Goal: Task Accomplishment & Management: Manage account settings

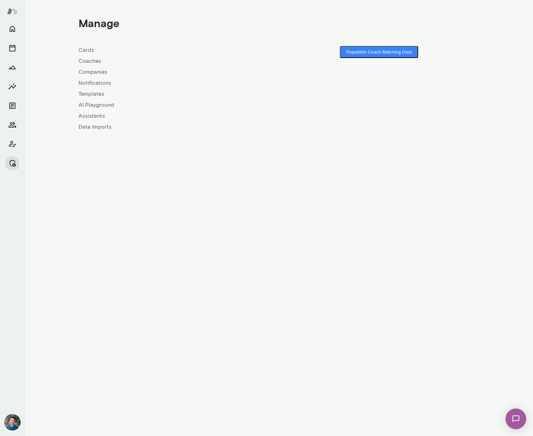
click at [89, 73] on link "Companies" at bounding box center [178, 72] width 200 height 8
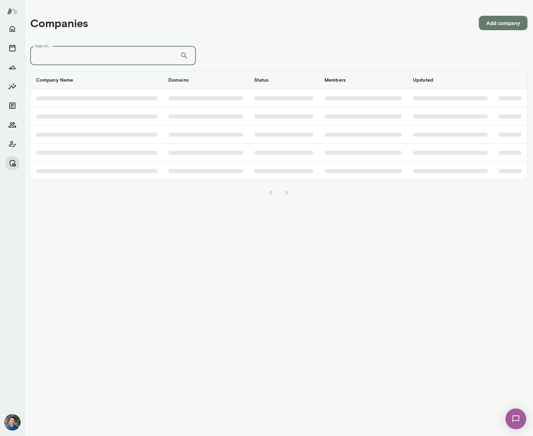
click at [87, 57] on input "Search..." at bounding box center [105, 55] width 150 height 19
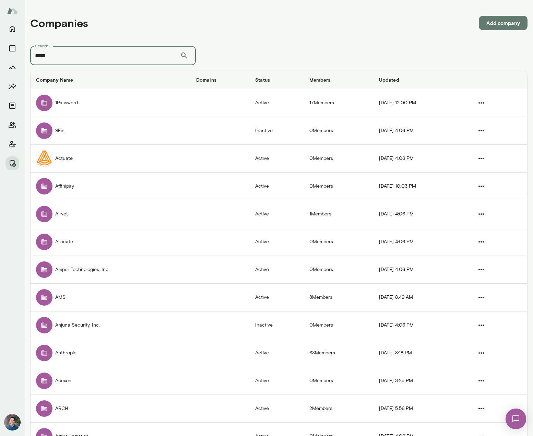
type input "*****"
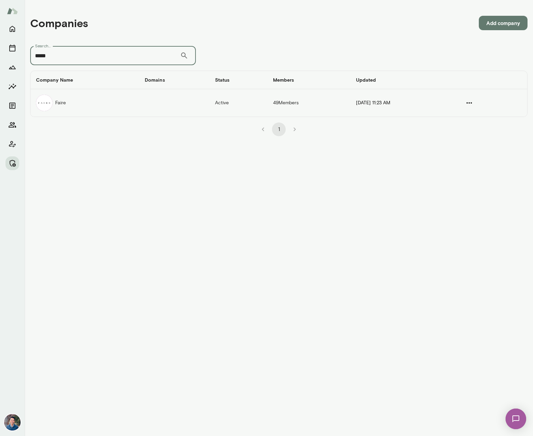
click at [155, 106] on td "companies table" at bounding box center [174, 102] width 70 height 27
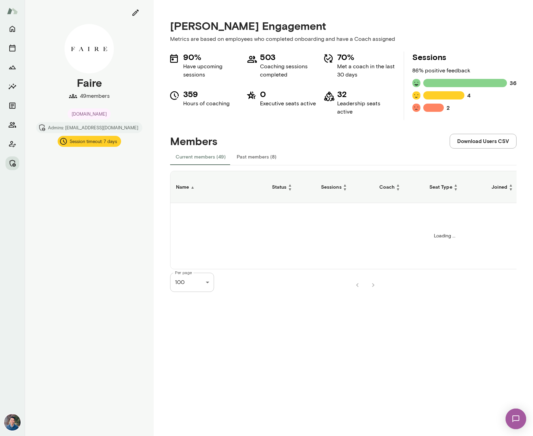
click at [247, 153] on button "Past members (8)" at bounding box center [256, 156] width 51 height 16
click at [246, 156] on button "Past members (8)" at bounding box center [256, 156] width 51 height 16
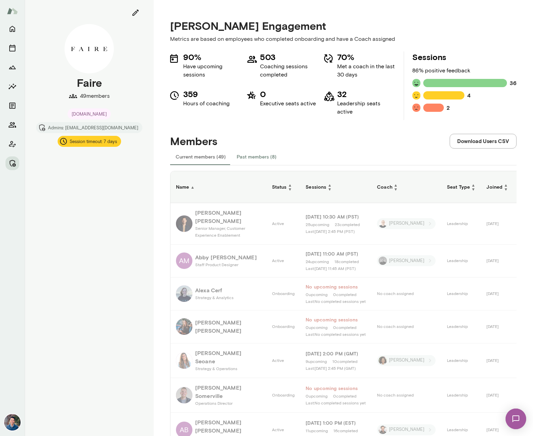
click at [269, 158] on button "Past members (8)" at bounding box center [256, 156] width 51 height 16
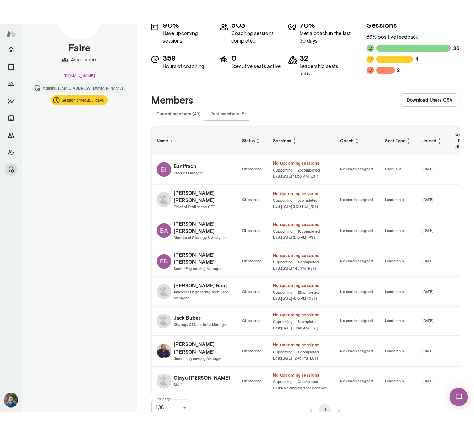
scroll to position [59, 0]
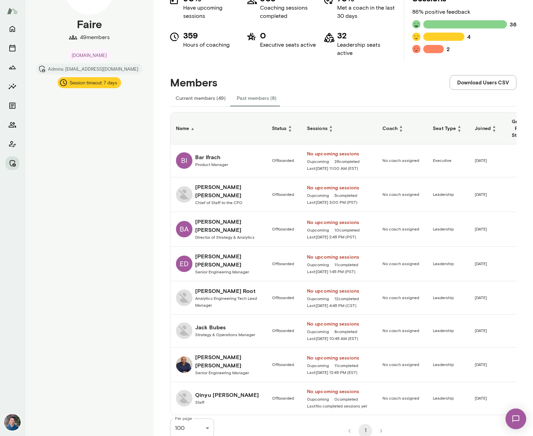
click at [209, 100] on button "Current members (49)" at bounding box center [200, 98] width 61 height 16
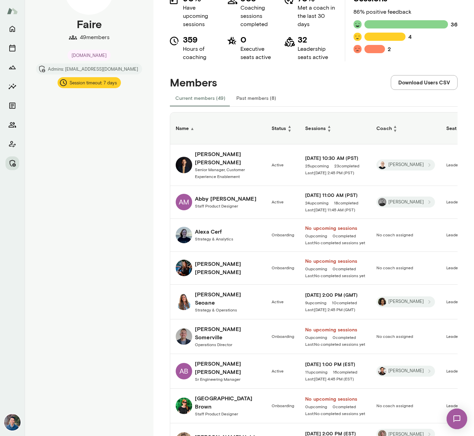
scroll to position [58, 0]
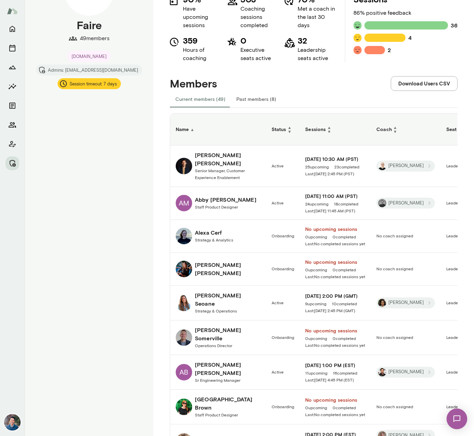
click at [266, 262] on td "Amy Auerbuch" at bounding box center [218, 269] width 96 height 33
click at [227, 261] on h6 "Amy Auerbuch" at bounding box center [228, 269] width 66 height 16
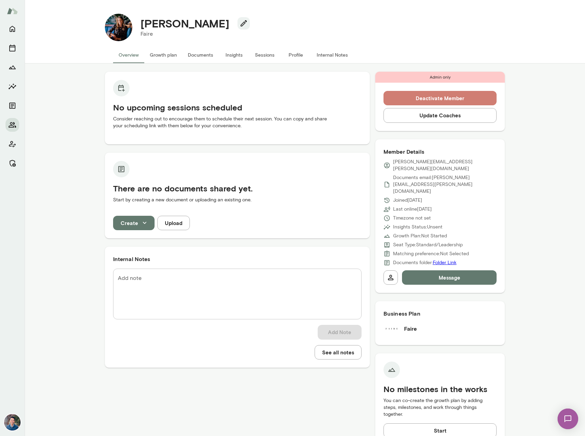
click at [466, 101] on button "Deactivate Member" at bounding box center [440, 98] width 113 height 14
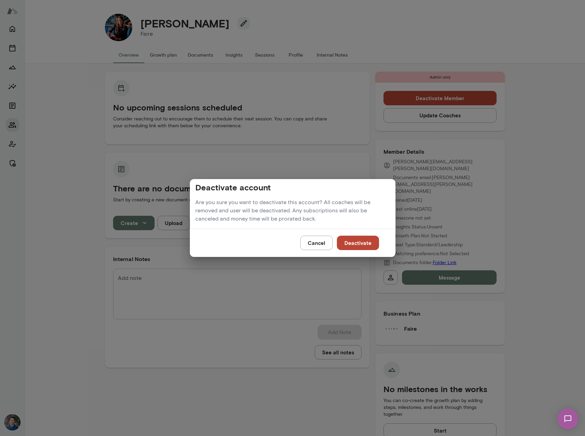
click at [360, 241] on button "Deactivate" at bounding box center [358, 242] width 42 height 14
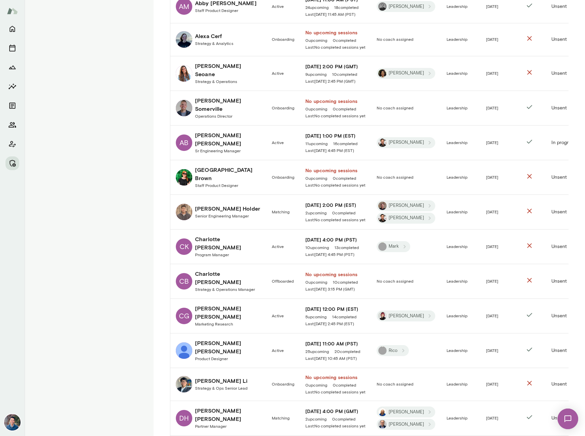
scroll to position [282, 0]
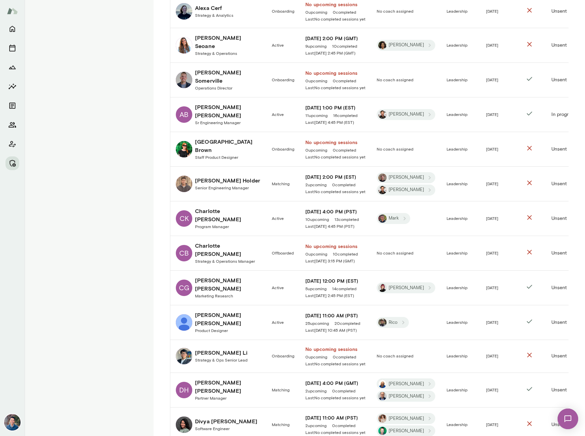
click at [240, 258] on span "Strategy & Operations Manager" at bounding box center [225, 260] width 60 height 5
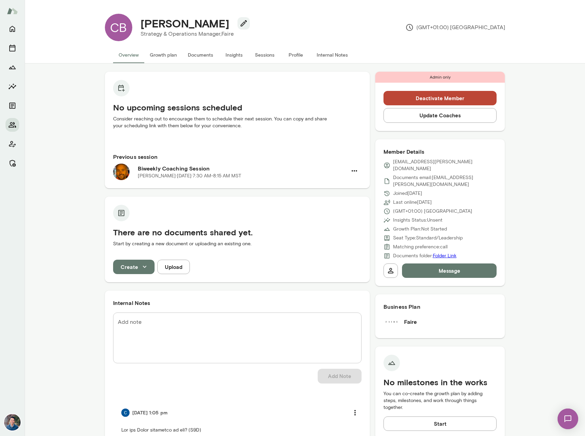
click at [436, 99] on button "Deactivate Member" at bounding box center [440, 98] width 113 height 14
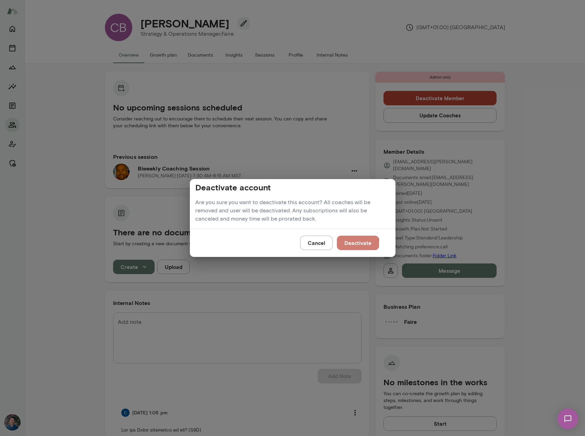
click at [346, 244] on button "Deactivate" at bounding box center [358, 242] width 42 height 14
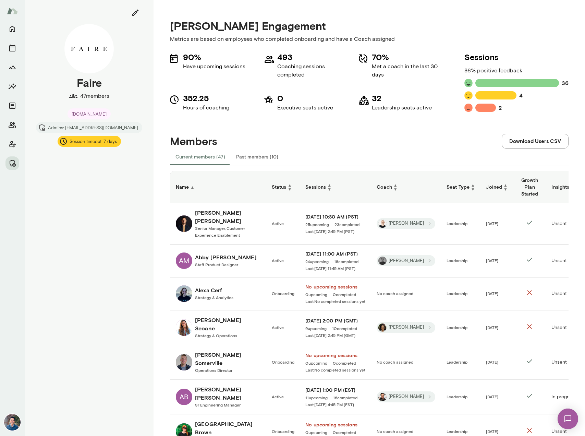
click at [285, 195] on th "Status ▲ ▼" at bounding box center [283, 187] width 34 height 32
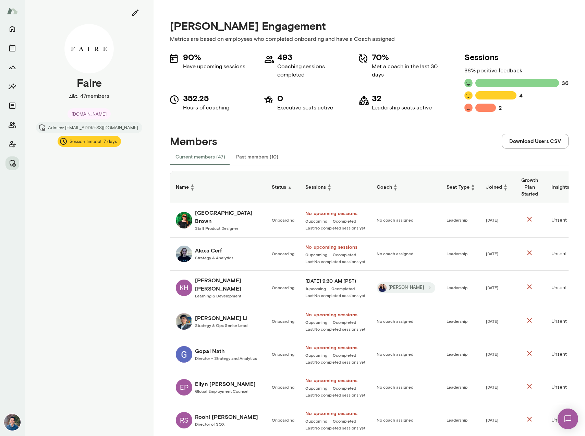
click at [288, 189] on span "▲" at bounding box center [290, 186] width 4 height 5
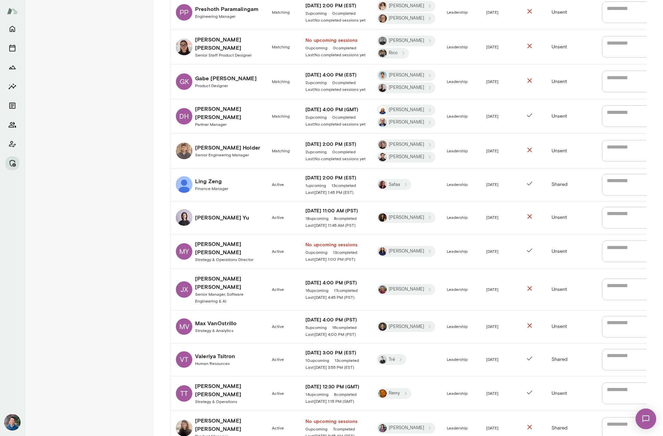
scroll to position [348, 0]
